Goal: Task Accomplishment & Management: Manage account settings

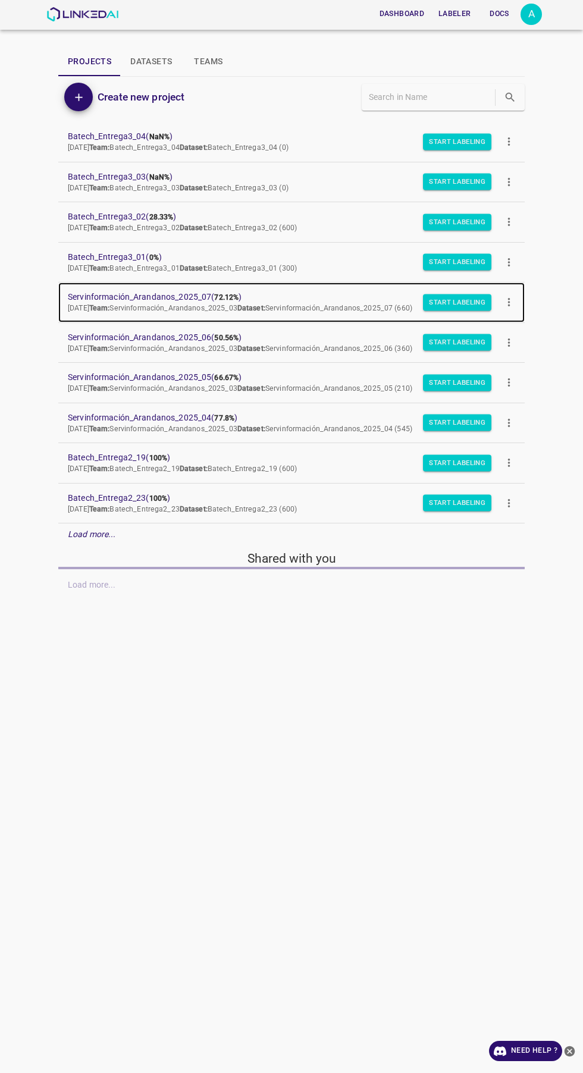
click at [203, 302] on span "Servinformación_Arandanos_2025_07 ( 72.12% )" at bounding box center [282, 297] width 428 height 12
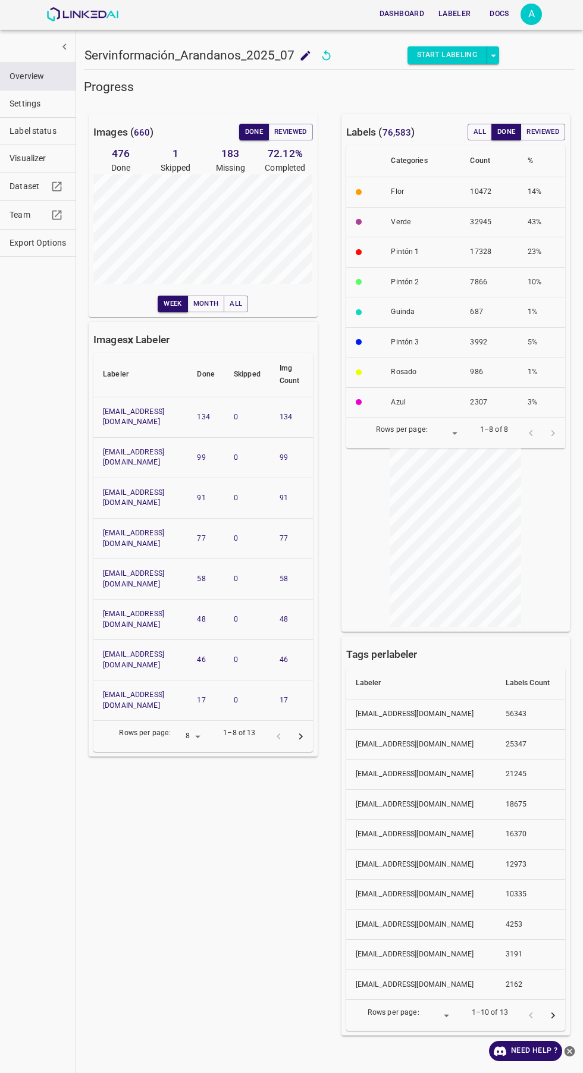
click at [40, 164] on span "Visualizer" at bounding box center [38, 158] width 57 height 12
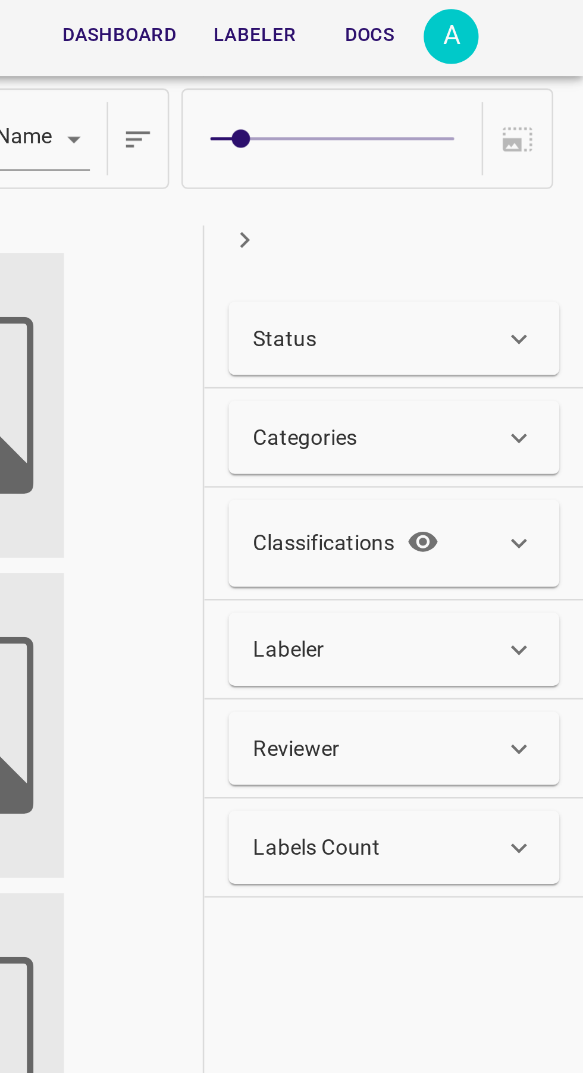
click at [517, 133] on div "Status" at bounding box center [503, 132] width 98 height 12
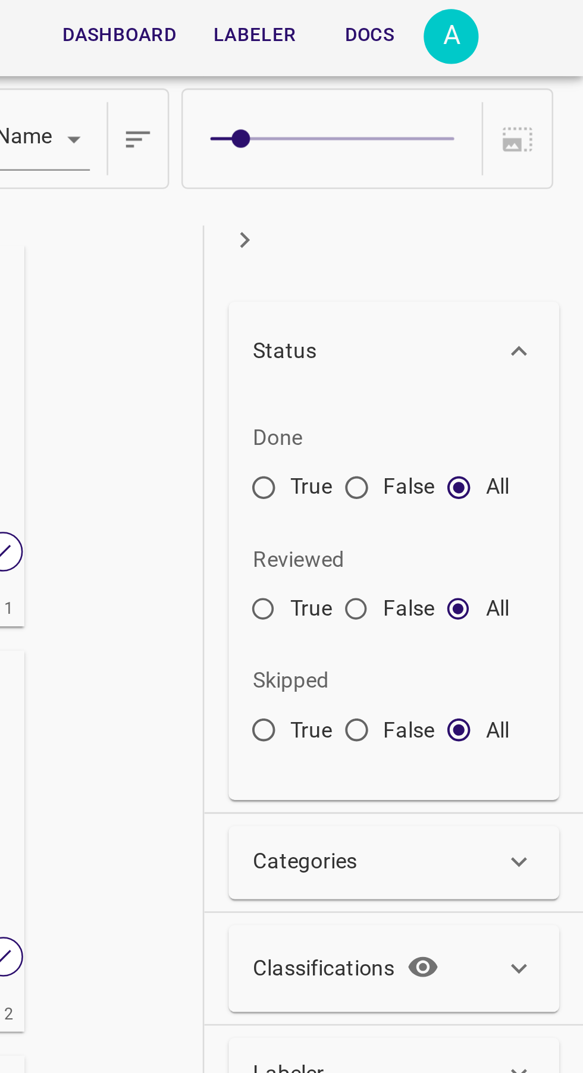
click at [495, 190] on input "False" at bounding box center [494, 192] width 21 height 21
radio input "true"
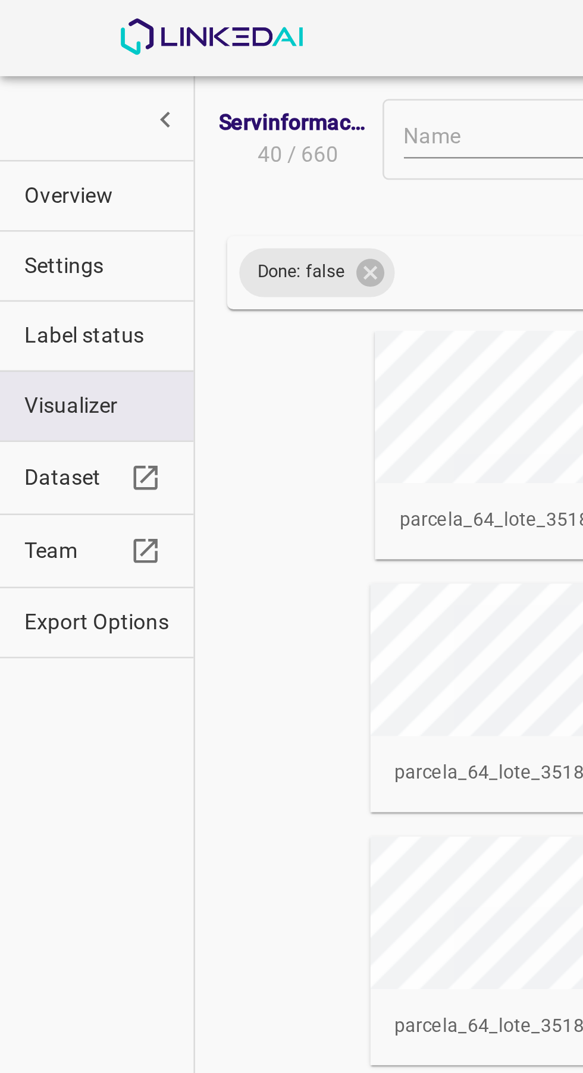
click at [58, 85] on button "Overview" at bounding box center [38, 76] width 76 height 27
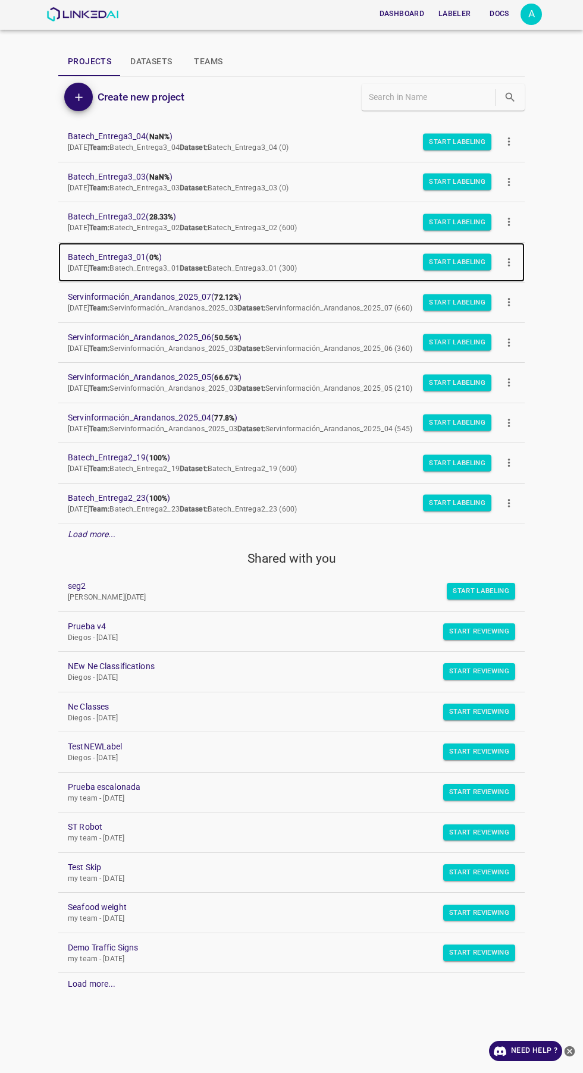
click at [127, 251] on span "Batech_Entrega3_01 ( 0% )" at bounding box center [282, 257] width 428 height 12
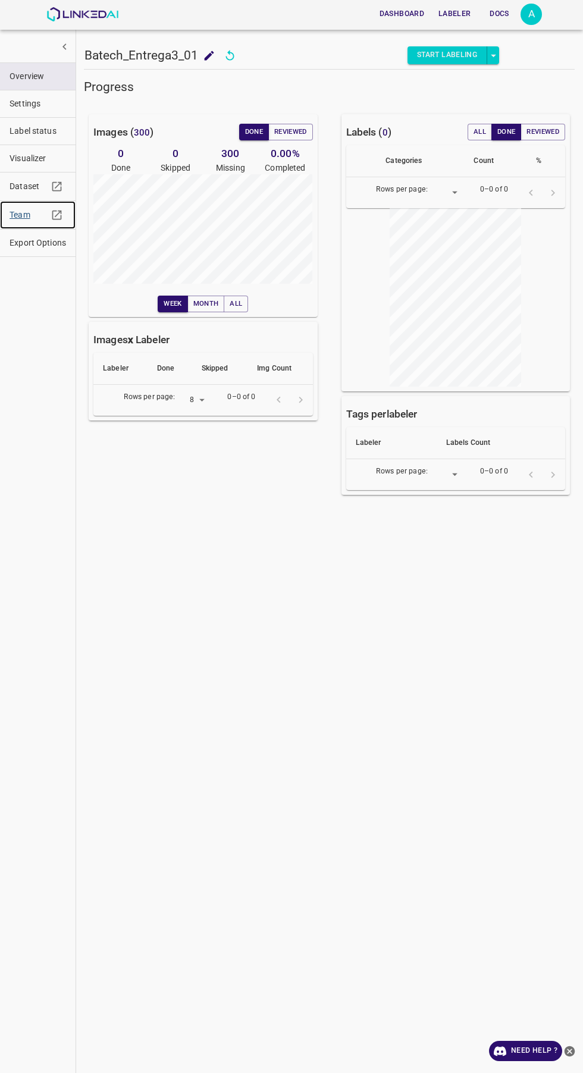
click at [15, 214] on span "Team" at bounding box center [29, 215] width 38 height 12
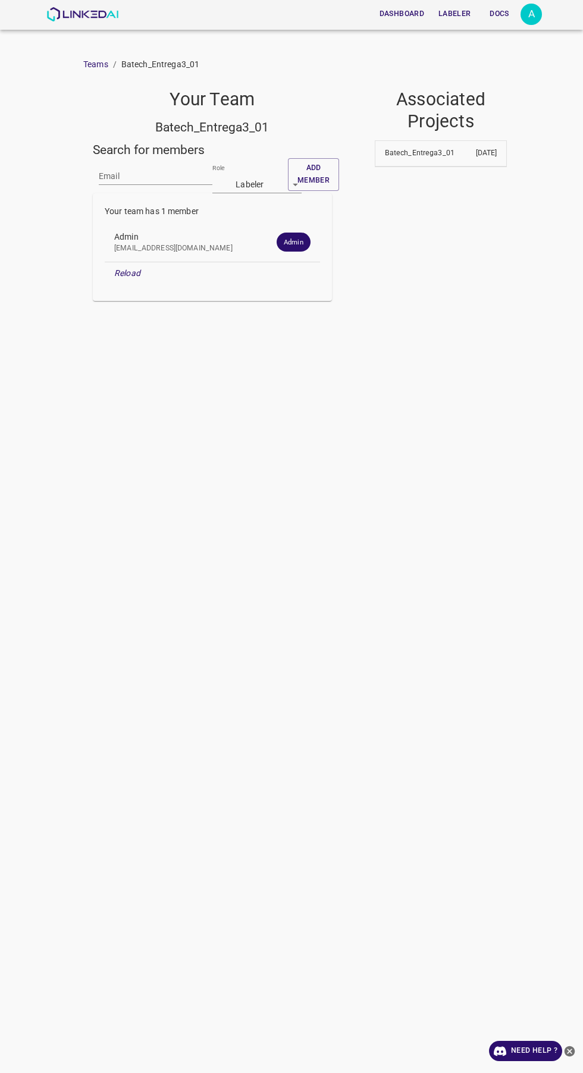
scroll to position [45, 0]
click at [142, 168] on input "Email" at bounding box center [156, 176] width 114 height 17
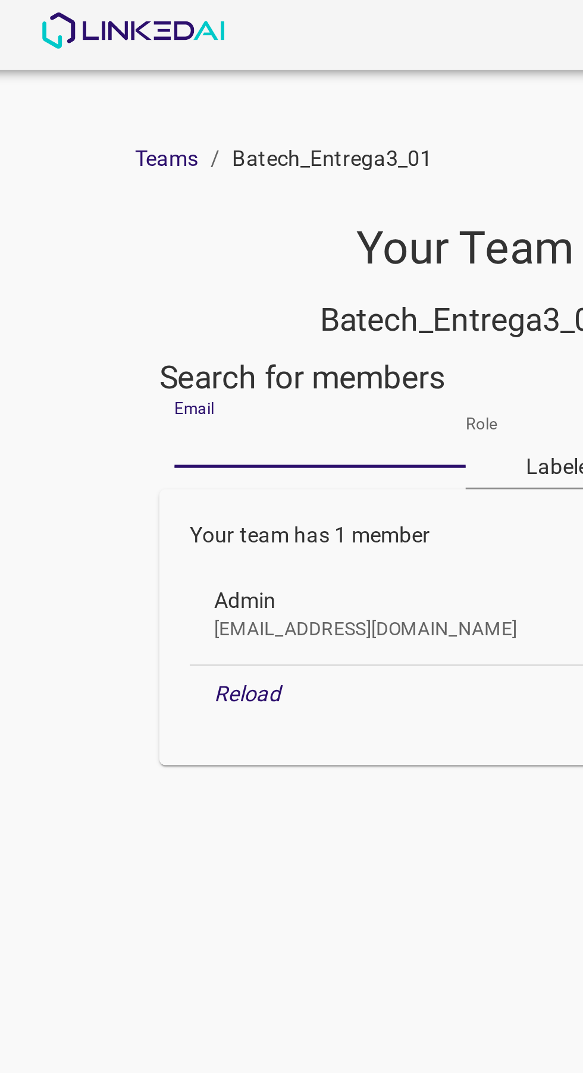
click at [74, 36] on div "Dashboard Labeler Docs A Teams / Batech_Entrega3_01 Your Team Batech_Entrega3_0…" at bounding box center [291, 536] width 583 height 1073
paste input "dayanacarva2019@gmail.com"
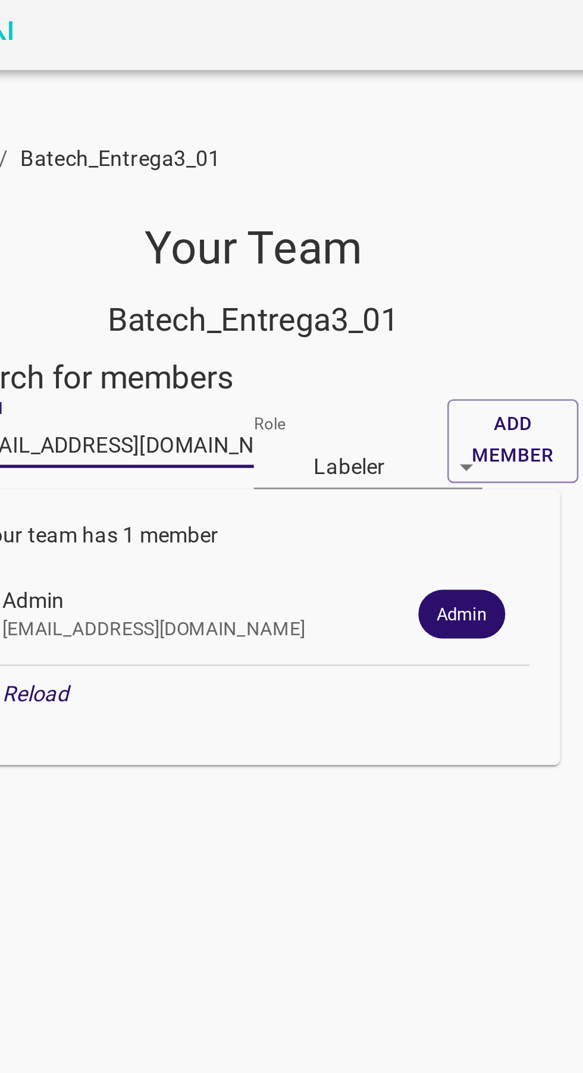
type input "dayanacarva2019@gmail.com"
click at [316, 158] on button "Add member" at bounding box center [313, 174] width 51 height 33
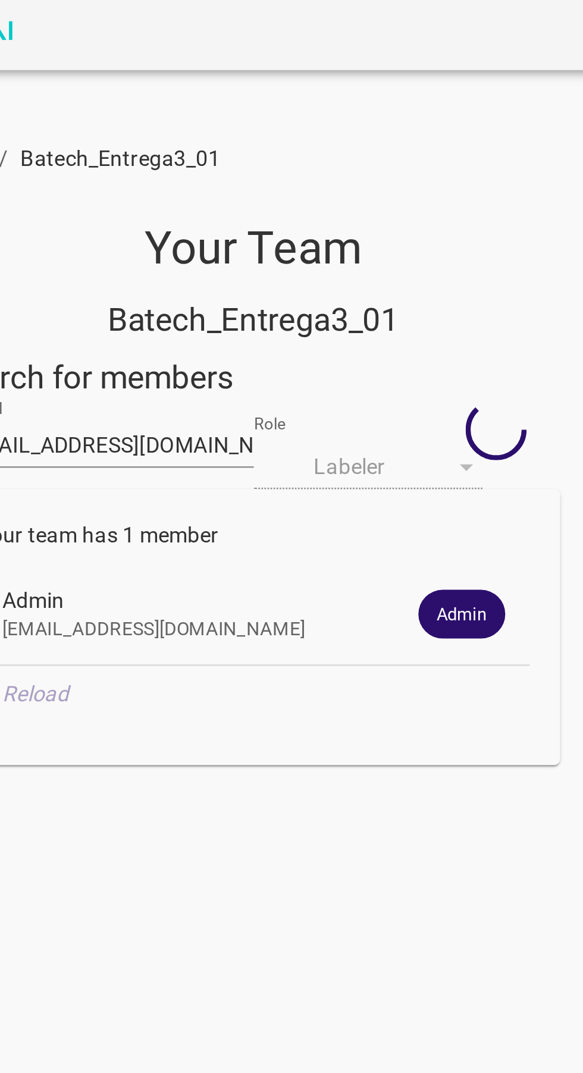
scroll to position [0, 0]
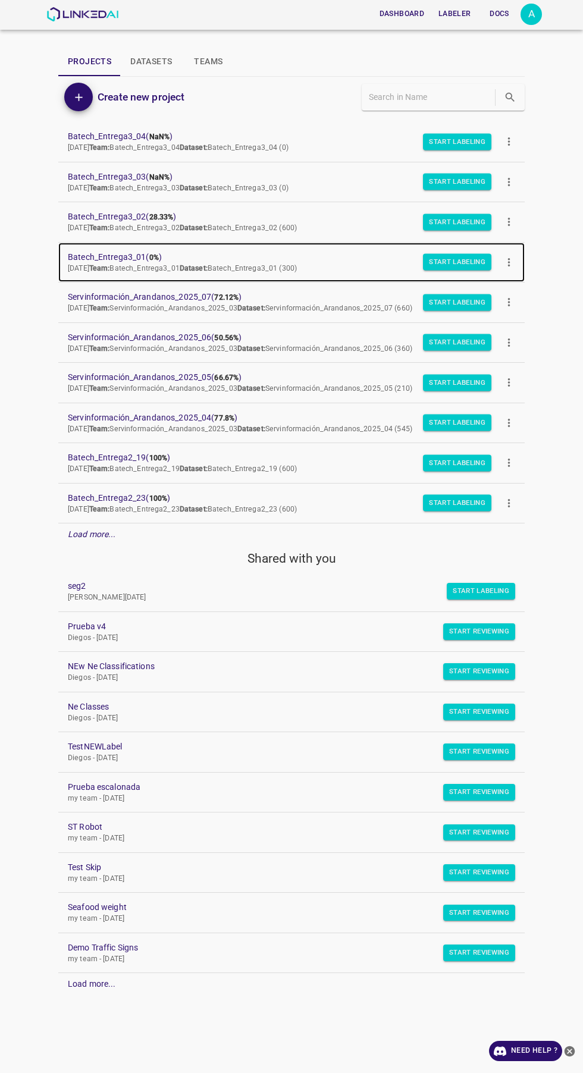
click at [132, 264] on p "Tue Aug 19 2025 Team: Batech_Entrega3_01 Dataset: Batech_Entrega3_01 (300)" at bounding box center [282, 269] width 428 height 11
